Goal: Information Seeking & Learning: Learn about a topic

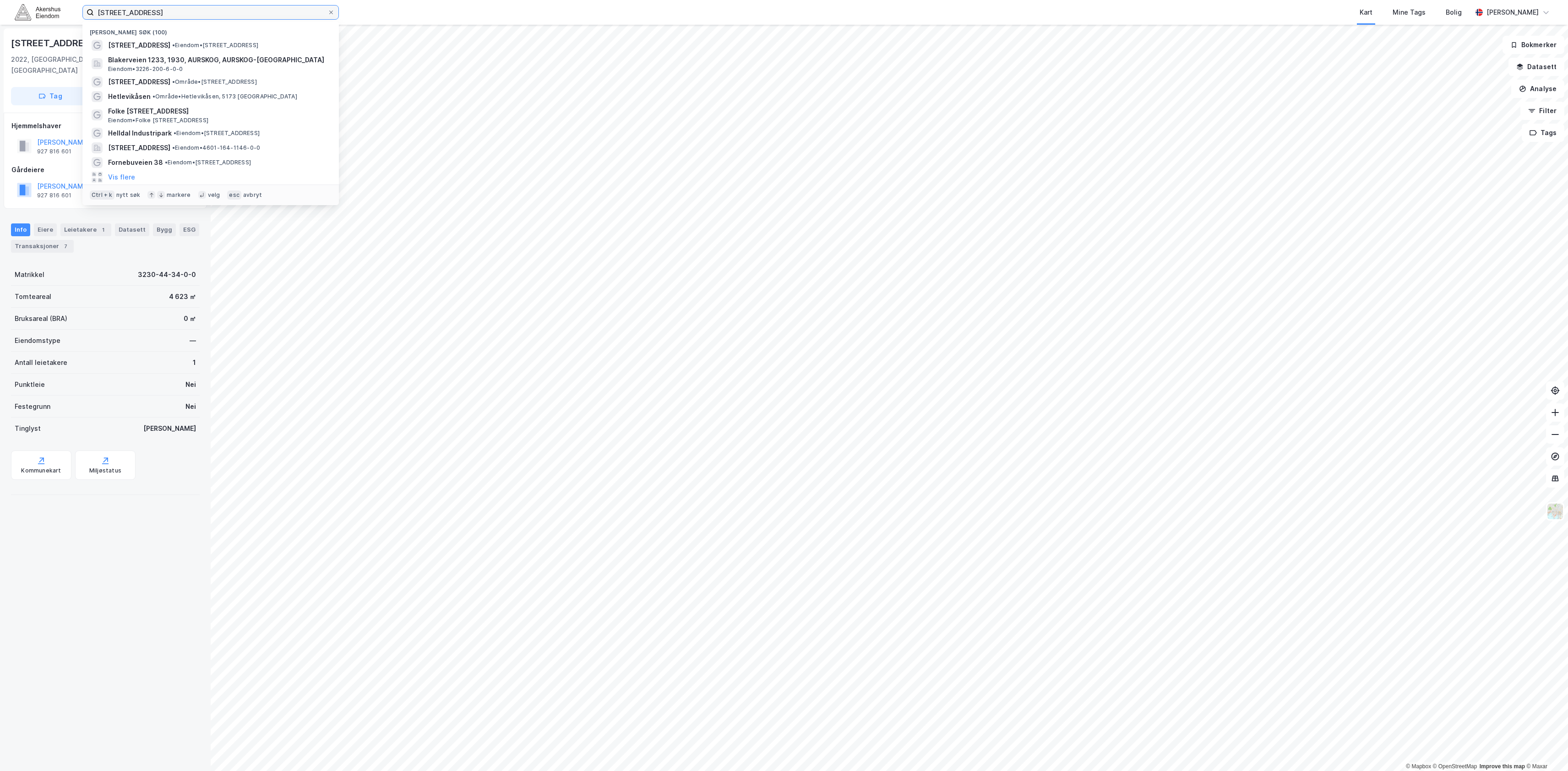
drag, startPoint x: 146, startPoint y: 13, endPoint x: -91, endPoint y: -10, distance: 238.1
click at [0, 0] on html "Hellenveien 2 Nylige søk (100) [STREET_ADDRESS] • Eiendom • Hellenvegen 2, 2022…" at bounding box center [784, 385] width 1568 height 771
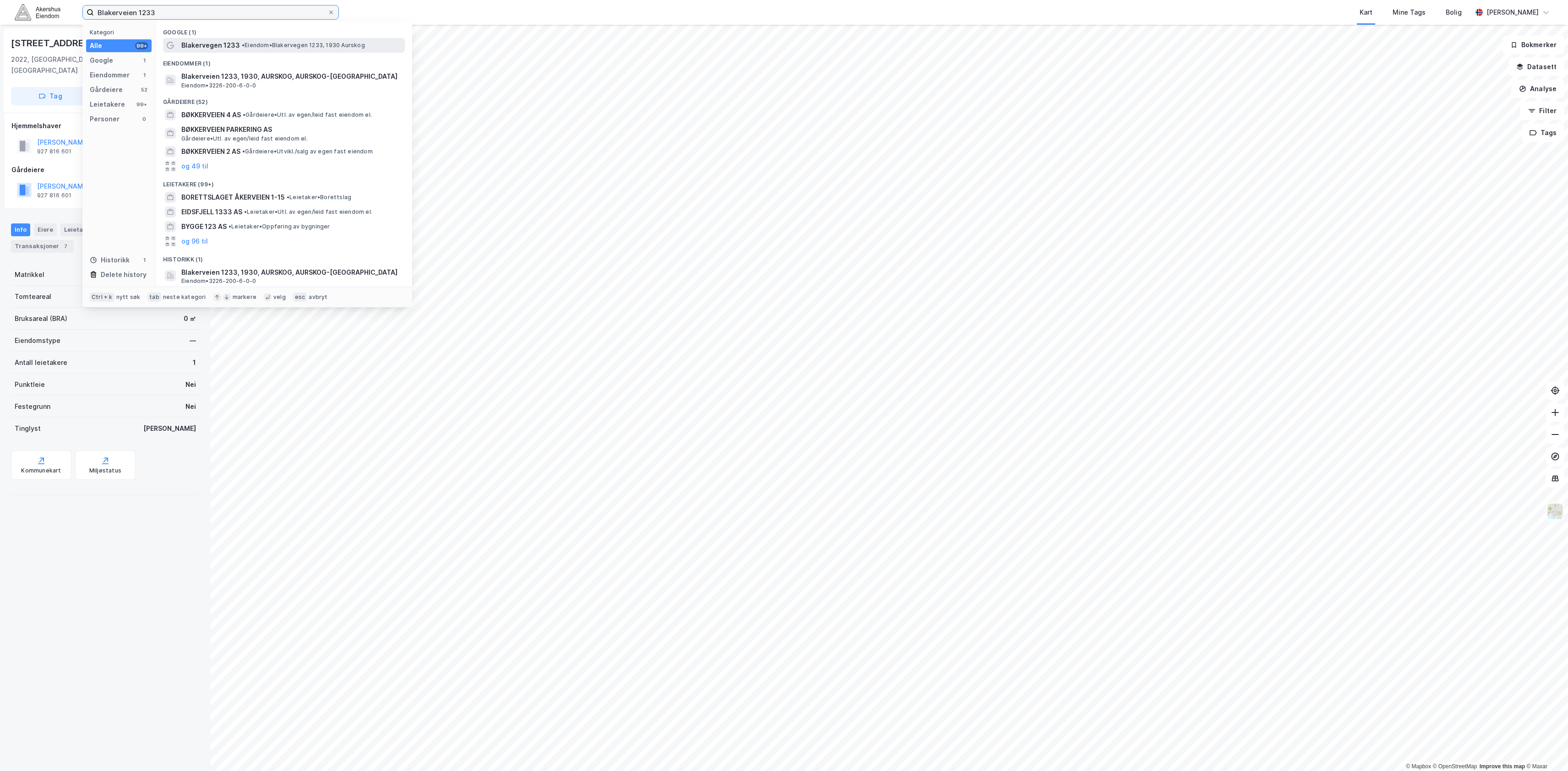
type input "Blakerveien 1233"
click at [223, 46] on span "Blakervegen 1233" at bounding box center [210, 45] width 59 height 11
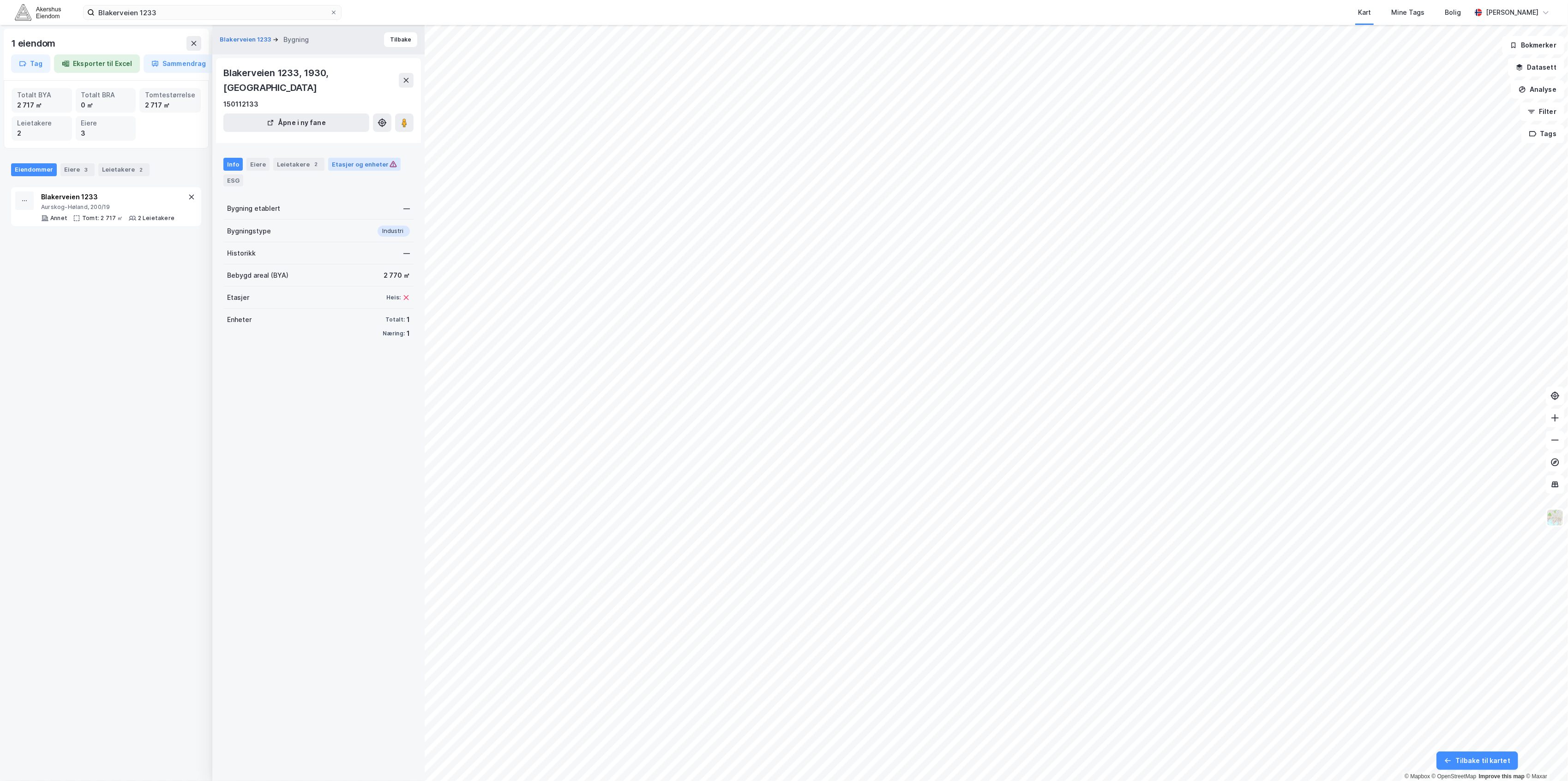
click at [328, 158] on div "Etasjer og enheter" at bounding box center [364, 164] width 73 height 13
click at [302, 158] on div "Leietakere 2" at bounding box center [298, 164] width 51 height 13
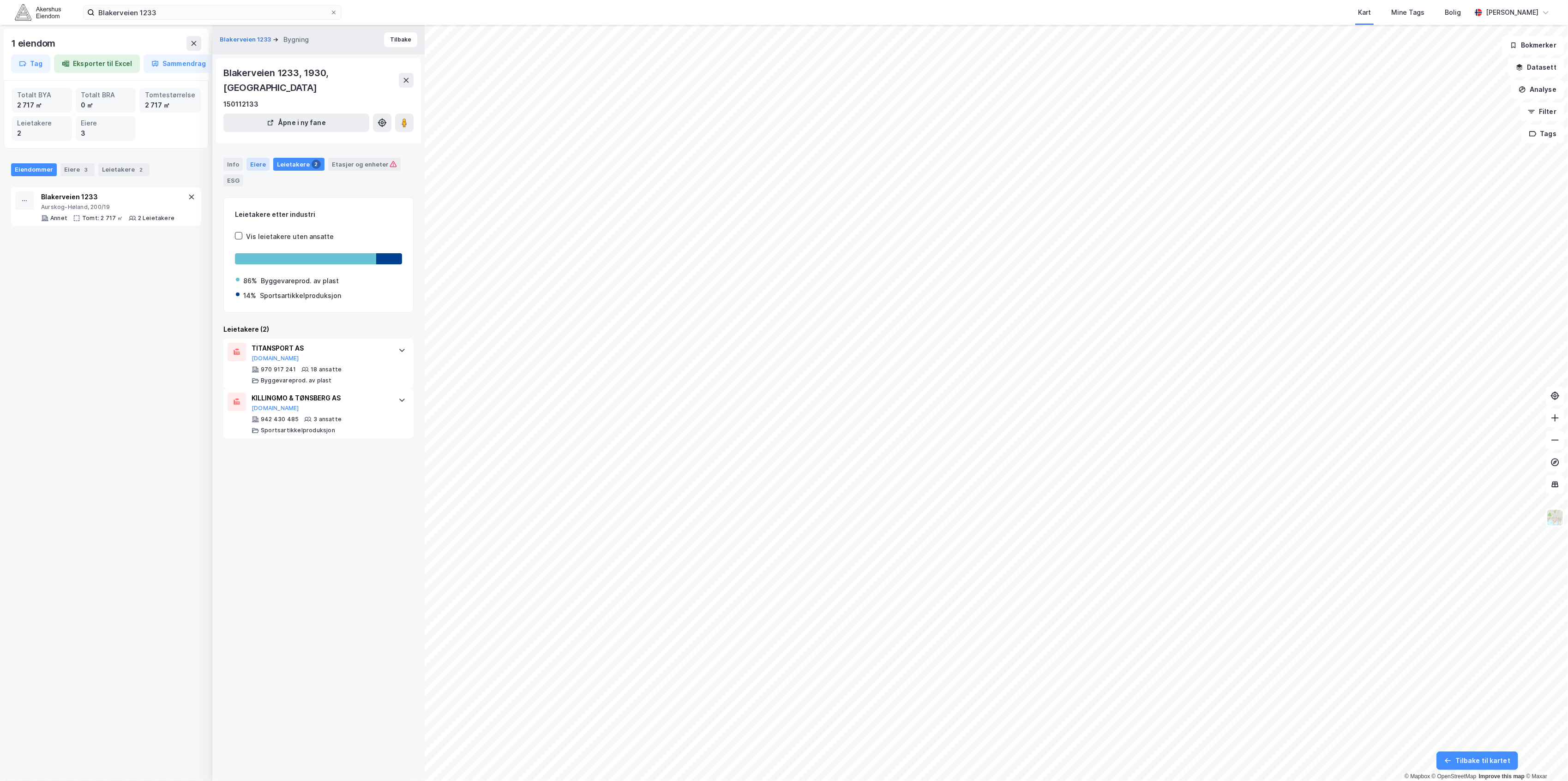
click at [258, 158] on div "Eiere" at bounding box center [258, 164] width 23 height 13
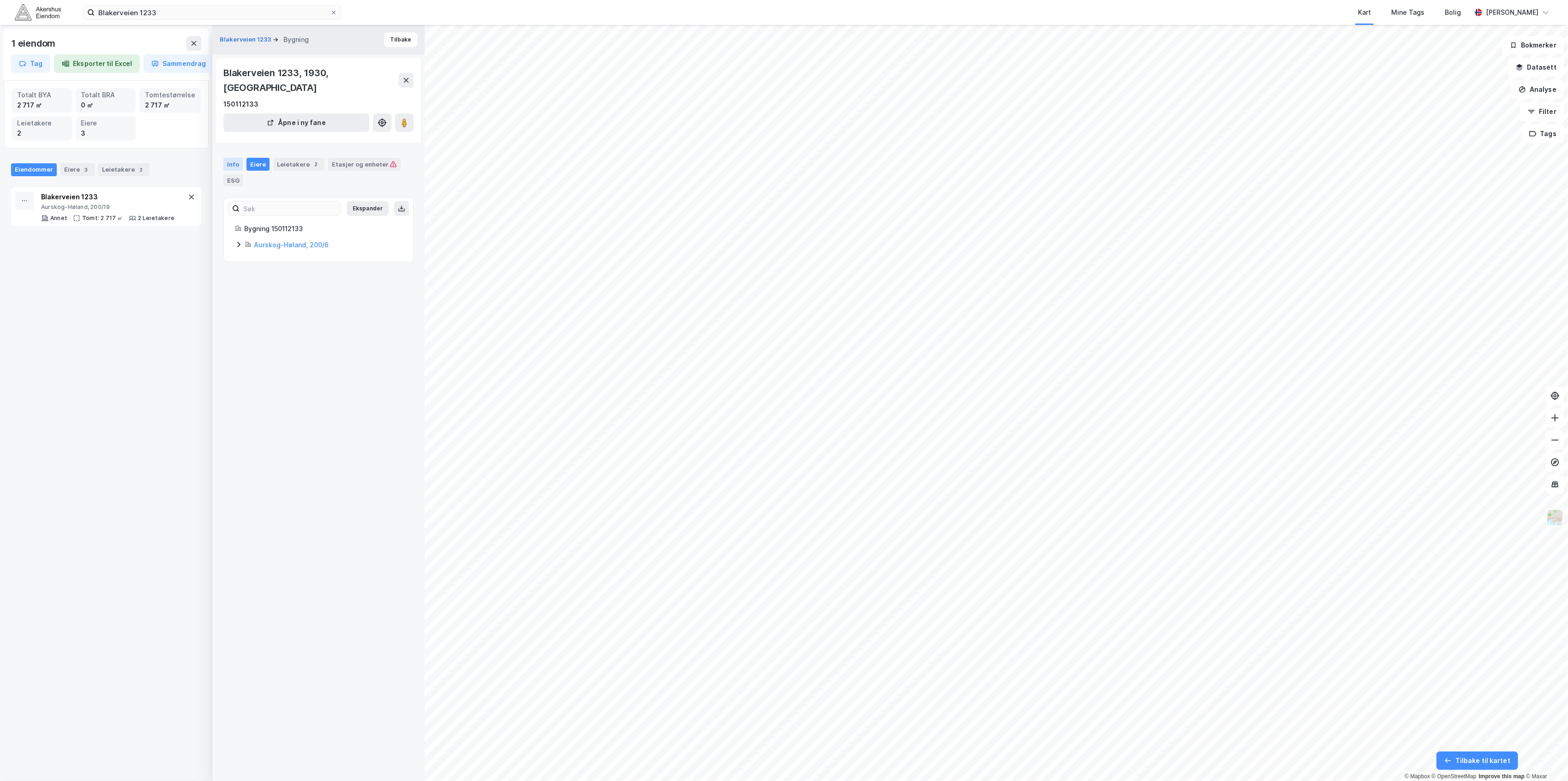
click at [232, 158] on div "Info" at bounding box center [232, 164] width 19 height 13
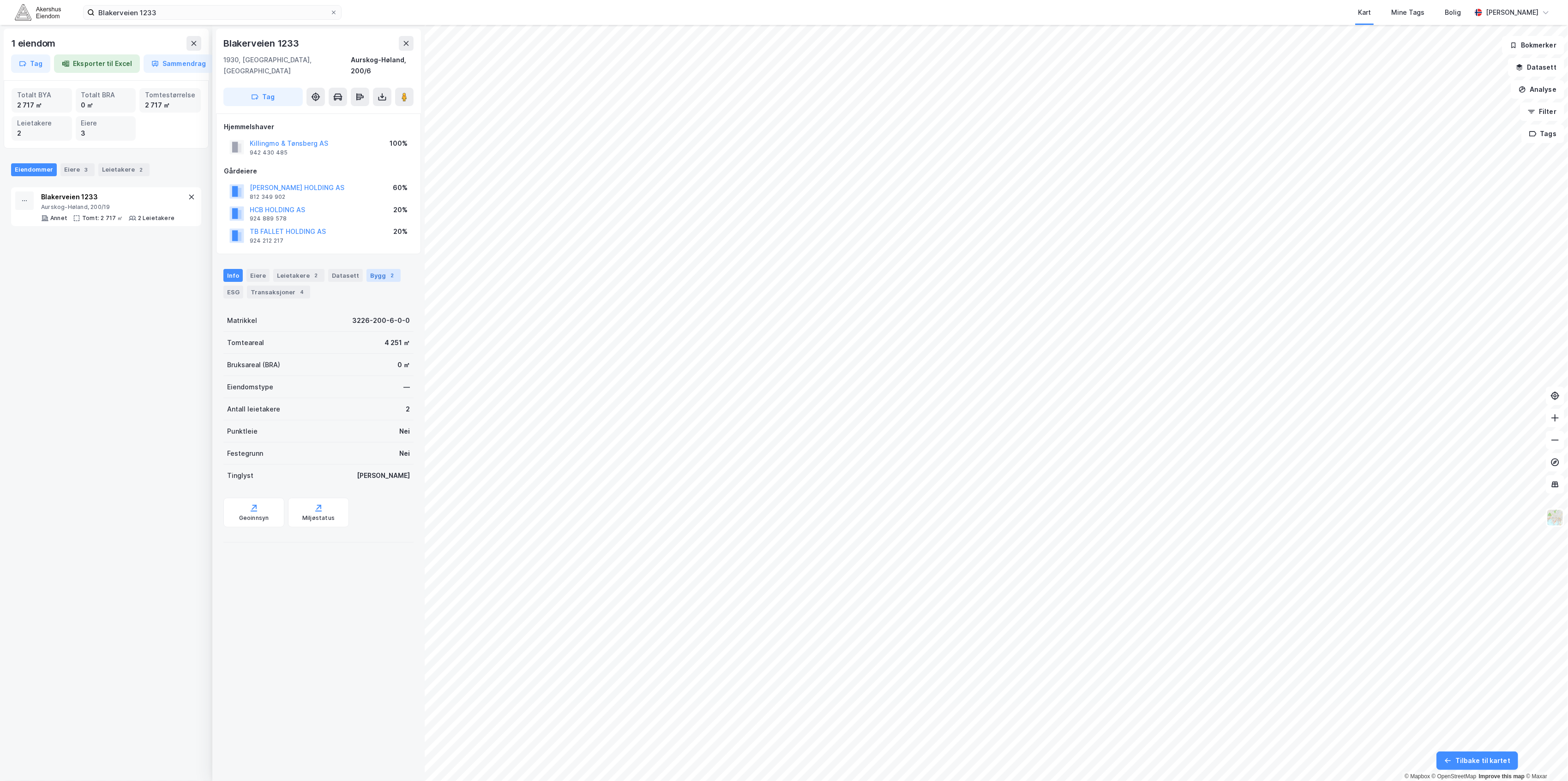
click at [390, 269] on div "Bygg 2" at bounding box center [383, 275] width 34 height 13
